Goal: Information Seeking & Learning: Check status

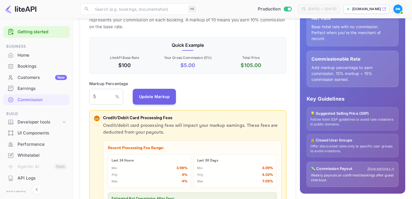
scroll to position [145, 0]
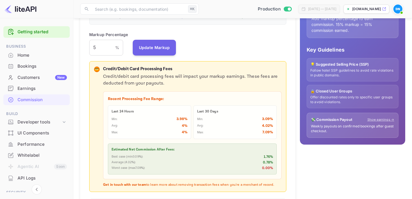
click at [24, 92] on div "Earnings" at bounding box center [36, 88] width 66 height 11
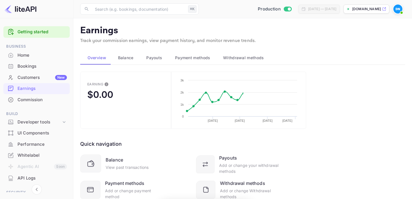
click at [156, 58] on span "Payouts" at bounding box center [154, 58] width 16 height 7
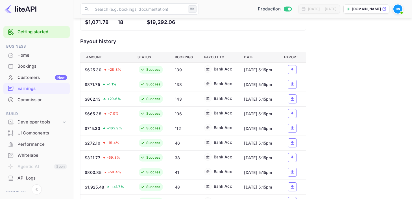
scroll to position [151, 0]
click at [294, 89] on button "a dense table" at bounding box center [292, 84] width 9 height 9
click at [290, 101] on button "a dense table" at bounding box center [292, 99] width 9 height 9
click at [314, 5] on div "[DATE] — [DATE]" at bounding box center [319, 9] width 42 height 9
click at [292, 69] on icon "a dense table" at bounding box center [292, 70] width 5 height 5
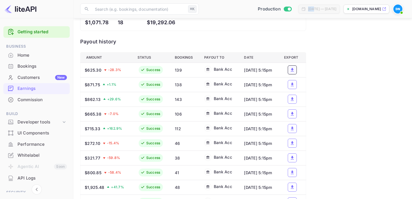
click at [23, 102] on div "Commission" at bounding box center [42, 100] width 49 height 6
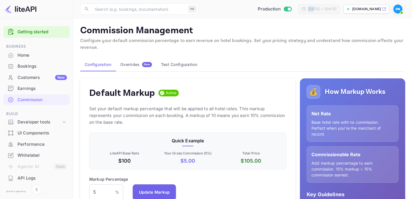
click at [29, 87] on div "Earnings" at bounding box center [42, 89] width 49 height 6
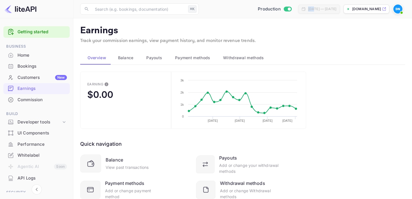
click at [157, 61] on button "Payouts" at bounding box center [153, 58] width 29 height 14
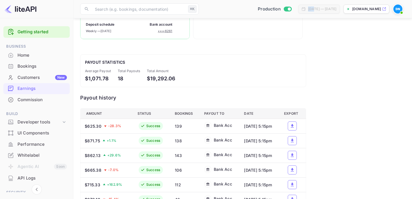
scroll to position [95, 0]
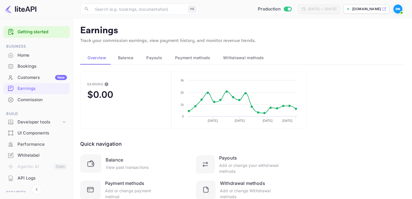
click at [160, 59] on span "Payouts" at bounding box center [154, 58] width 16 height 7
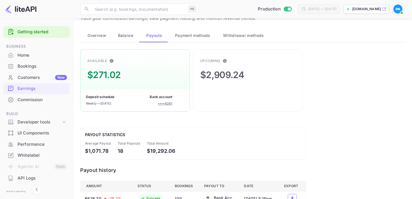
scroll to position [15, 0]
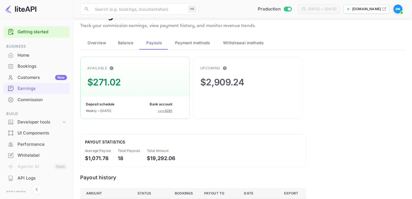
click at [20, 102] on div "Commission" at bounding box center [42, 100] width 49 height 6
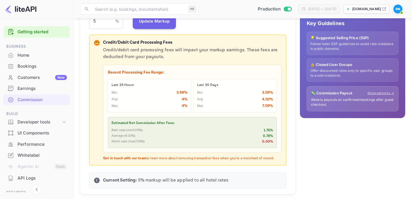
scroll to position [171, 0]
drag, startPoint x: 122, startPoint y: 73, endPoint x: 177, endPoint y: 72, distance: 55.1
click at [177, 72] on p "Recent Processing Fee Range:" at bounding box center [192, 73] width 169 height 6
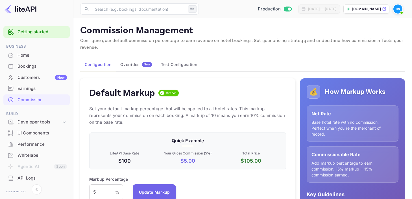
click at [34, 88] on div "Earnings" at bounding box center [42, 89] width 49 height 6
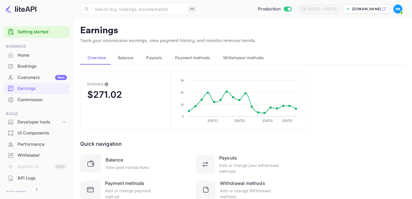
click at [155, 61] on button "Payouts" at bounding box center [153, 58] width 29 height 14
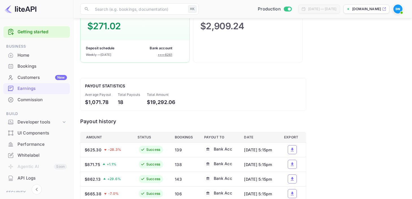
scroll to position [72, 0]
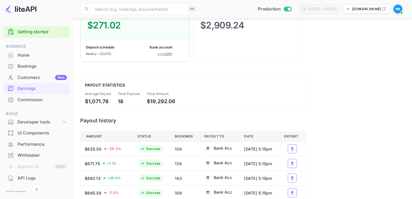
click at [29, 104] on div "Commission" at bounding box center [36, 100] width 66 height 11
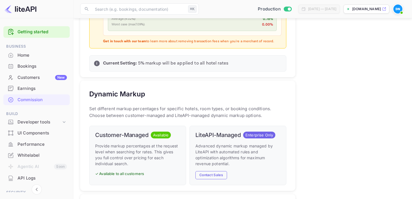
scroll to position [290, 0]
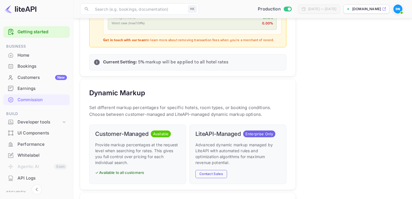
click at [24, 88] on div "Earnings" at bounding box center [42, 89] width 49 height 6
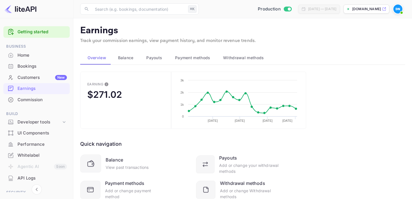
scroll to position [21, 0]
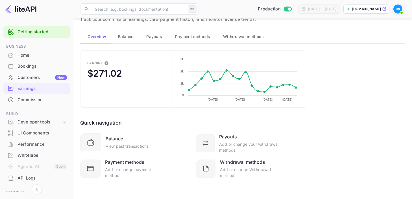
click at [156, 32] on button "Payouts" at bounding box center [153, 37] width 29 height 14
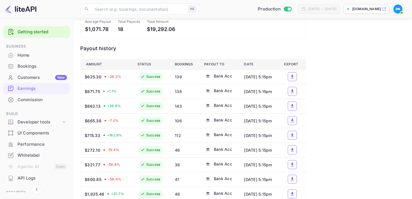
scroll to position [149, 0]
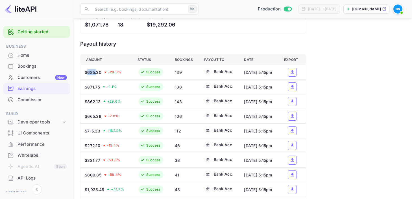
drag, startPoint x: 87, startPoint y: 73, endPoint x: 96, endPoint y: 73, distance: 9.4
click at [96, 73] on div "$625.30" at bounding box center [93, 73] width 17 height 6
click at [23, 101] on div "Commission" at bounding box center [42, 100] width 49 height 6
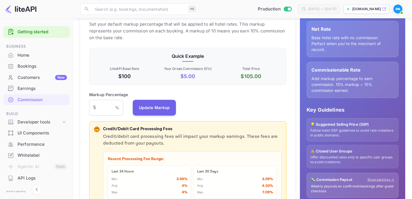
scroll to position [75, 0]
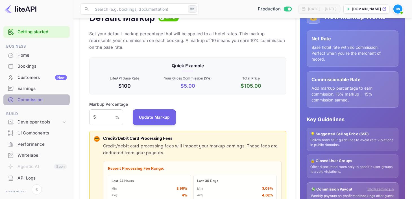
click at [30, 95] on div "Commission" at bounding box center [36, 100] width 66 height 11
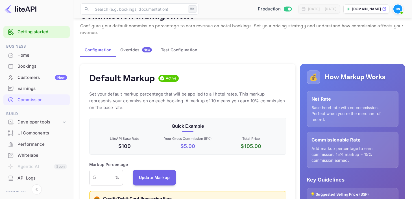
scroll to position [19, 0]
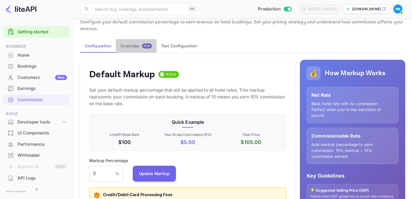
click at [132, 48] on div "Overrides New" at bounding box center [136, 46] width 32 height 5
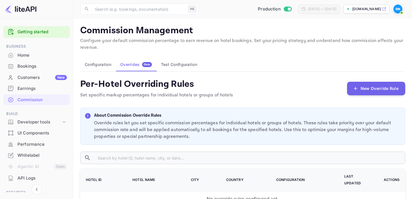
click at [101, 63] on button "Configuration" at bounding box center [98, 65] width 36 height 14
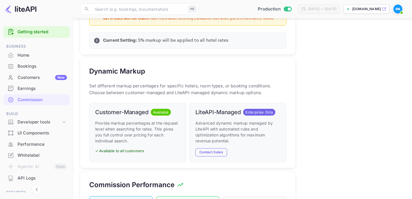
scroll to position [66, 0]
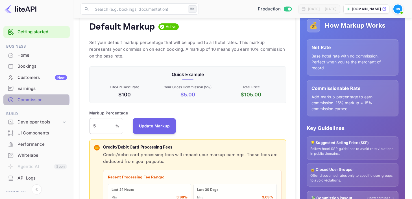
click at [26, 101] on div "Commission" at bounding box center [42, 100] width 49 height 6
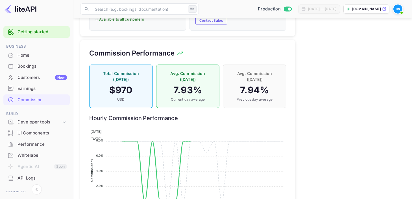
scroll to position [447, 0]
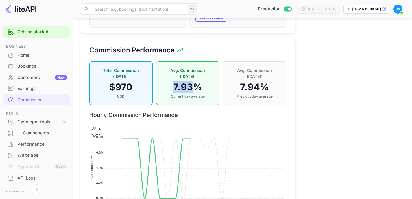
drag, startPoint x: 174, startPoint y: 80, endPoint x: 195, endPoint y: 80, distance: 20.6
click at [195, 82] on h4 "7.93 %" at bounding box center [188, 87] width 52 height 11
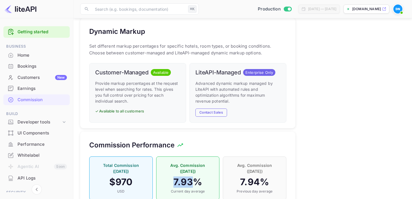
scroll to position [354, 0]
